Goal: Information Seeking & Learning: Find specific fact

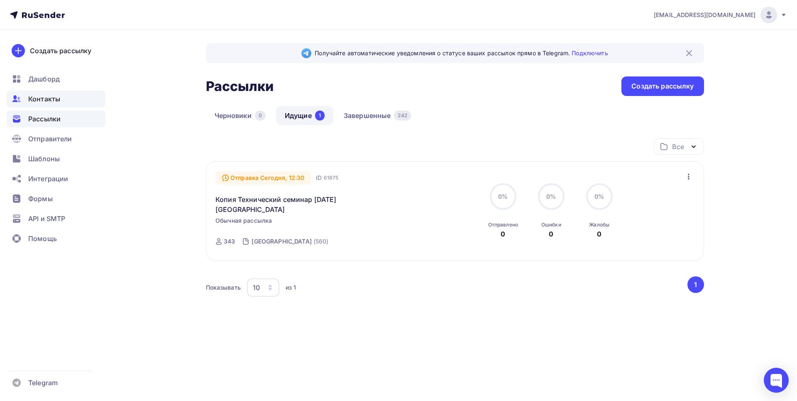
click at [56, 96] on span "Контакты" at bounding box center [44, 99] width 32 height 10
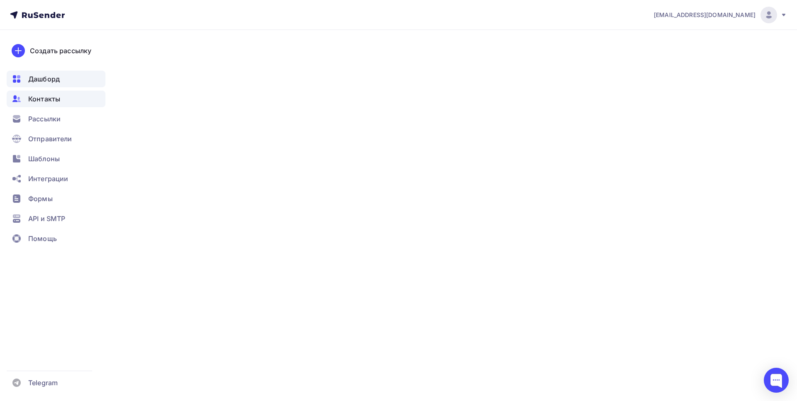
click at [47, 77] on span "Дашборд" at bounding box center [44, 79] width 32 height 10
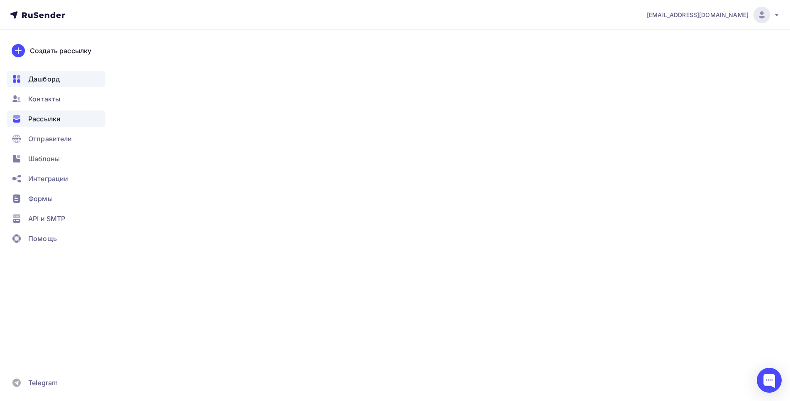
click at [44, 117] on span "Рассылки" at bounding box center [44, 119] width 32 height 10
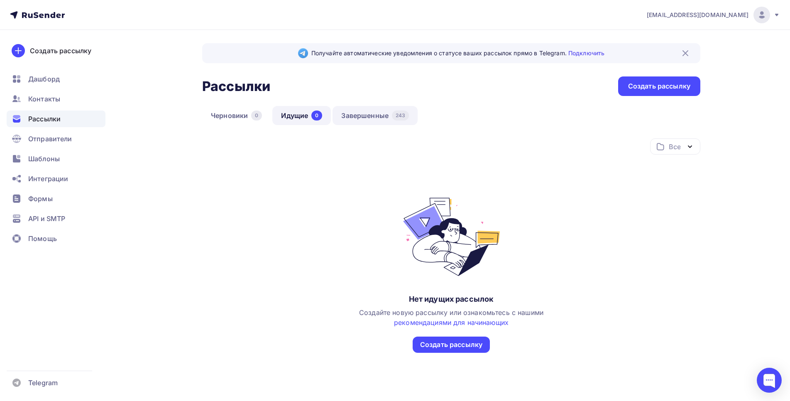
click at [366, 113] on link "Завершенные 243" at bounding box center [375, 115] width 85 height 19
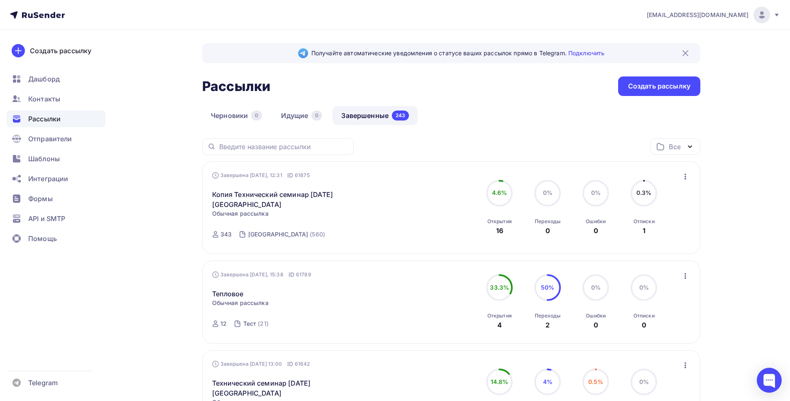
click at [647, 221] on div "Отписки" at bounding box center [644, 221] width 21 height 7
click at [46, 84] on div "Дашборд" at bounding box center [56, 79] width 99 height 17
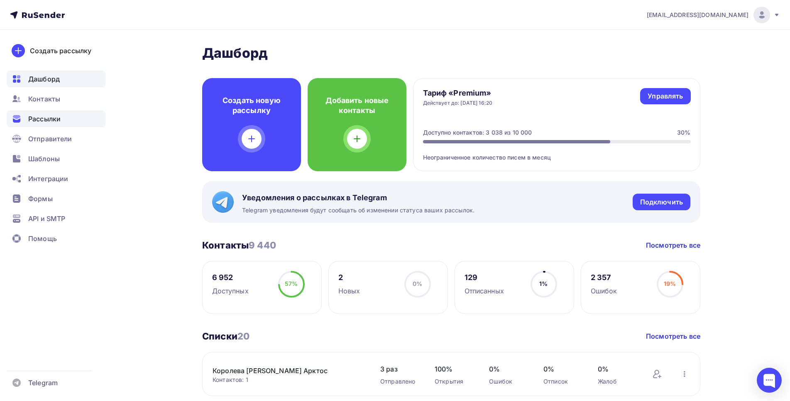
click at [47, 117] on span "Рассылки" at bounding box center [44, 119] width 32 height 10
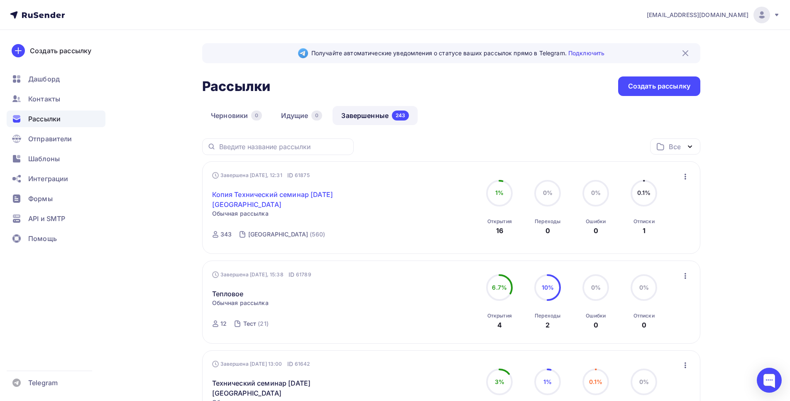
click at [321, 193] on link "Копия Технический семинар [DATE] [GEOGRAPHIC_DATA]" at bounding box center [283, 199] width 142 height 20
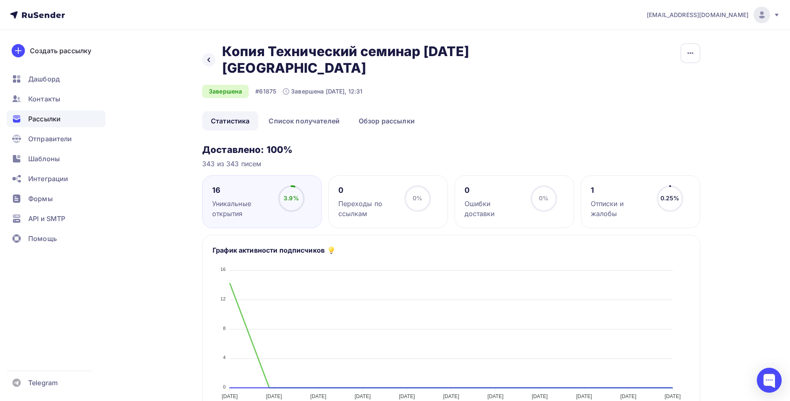
click at [627, 201] on div "Отписки и жалобы" at bounding box center [620, 208] width 59 height 20
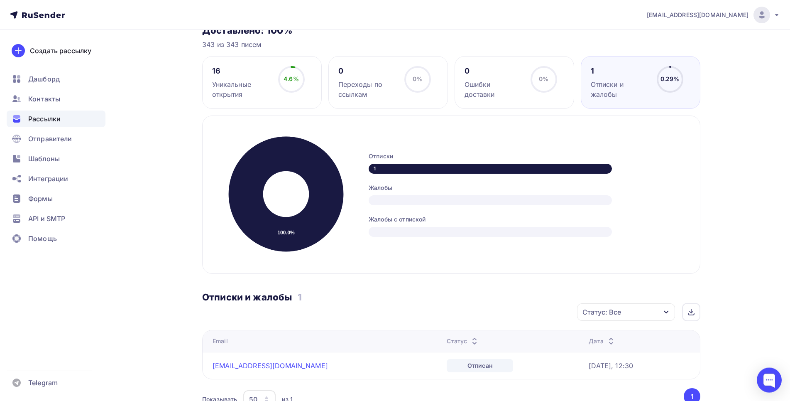
scroll to position [169, 0]
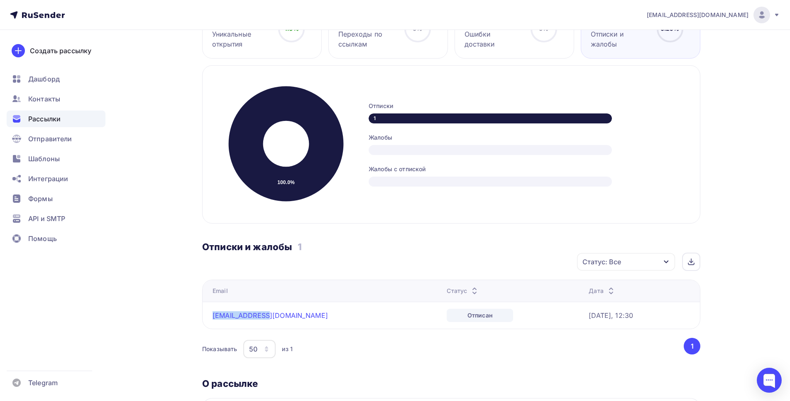
drag, startPoint x: 267, startPoint y: 317, endPoint x: 206, endPoint y: 317, distance: 61.4
click at [206, 317] on td "[EMAIL_ADDRESS][DOMAIN_NAME]" at bounding box center [323, 314] width 241 height 27
copy link "[EMAIL_ADDRESS][DOMAIN_NAME]"
click at [44, 81] on span "Дашборд" at bounding box center [44, 79] width 32 height 10
